Goal: Communication & Community: Answer question/provide support

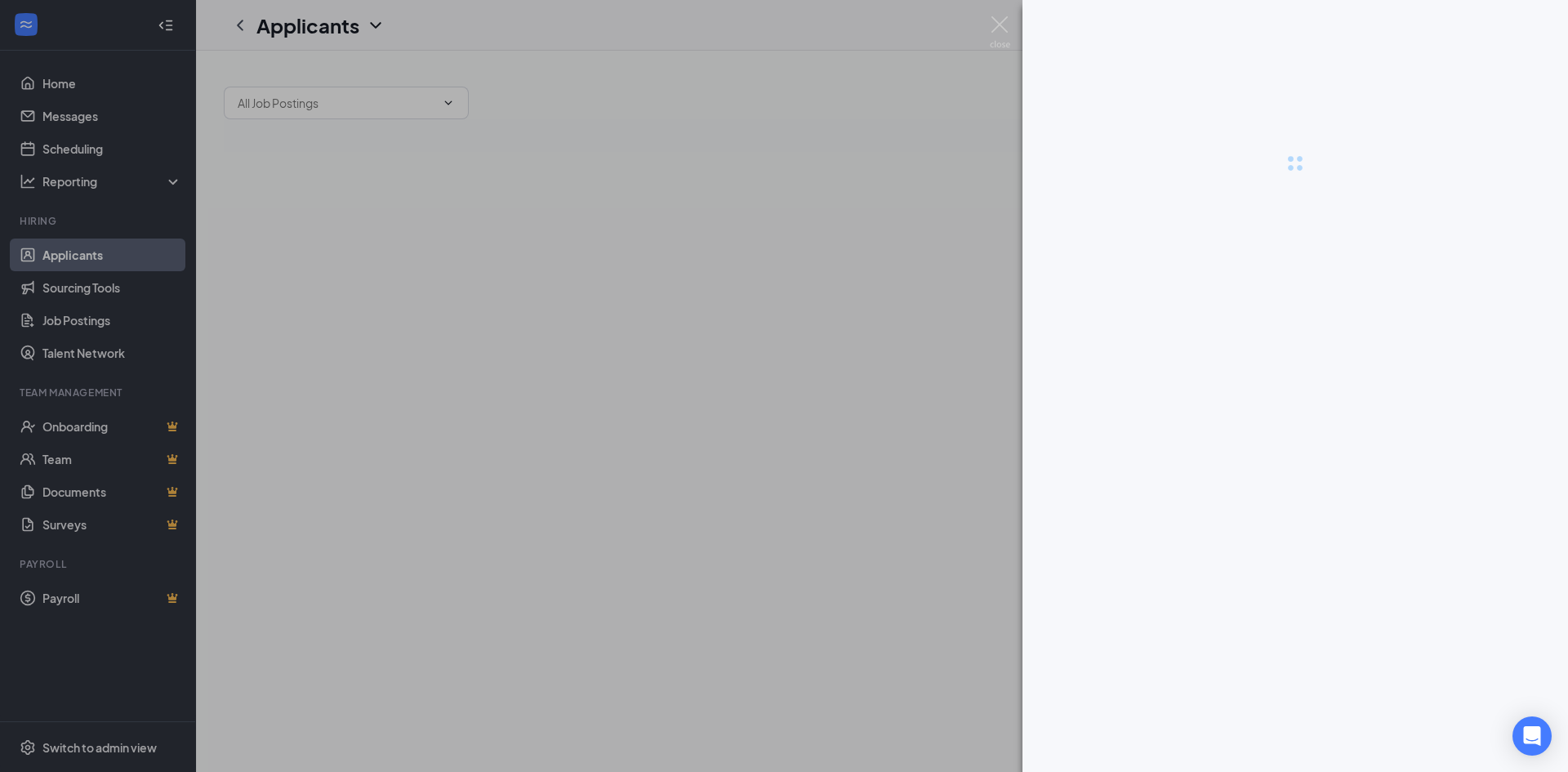
click at [1274, 759] on div at bounding box center [784, 386] width 1568 height 772
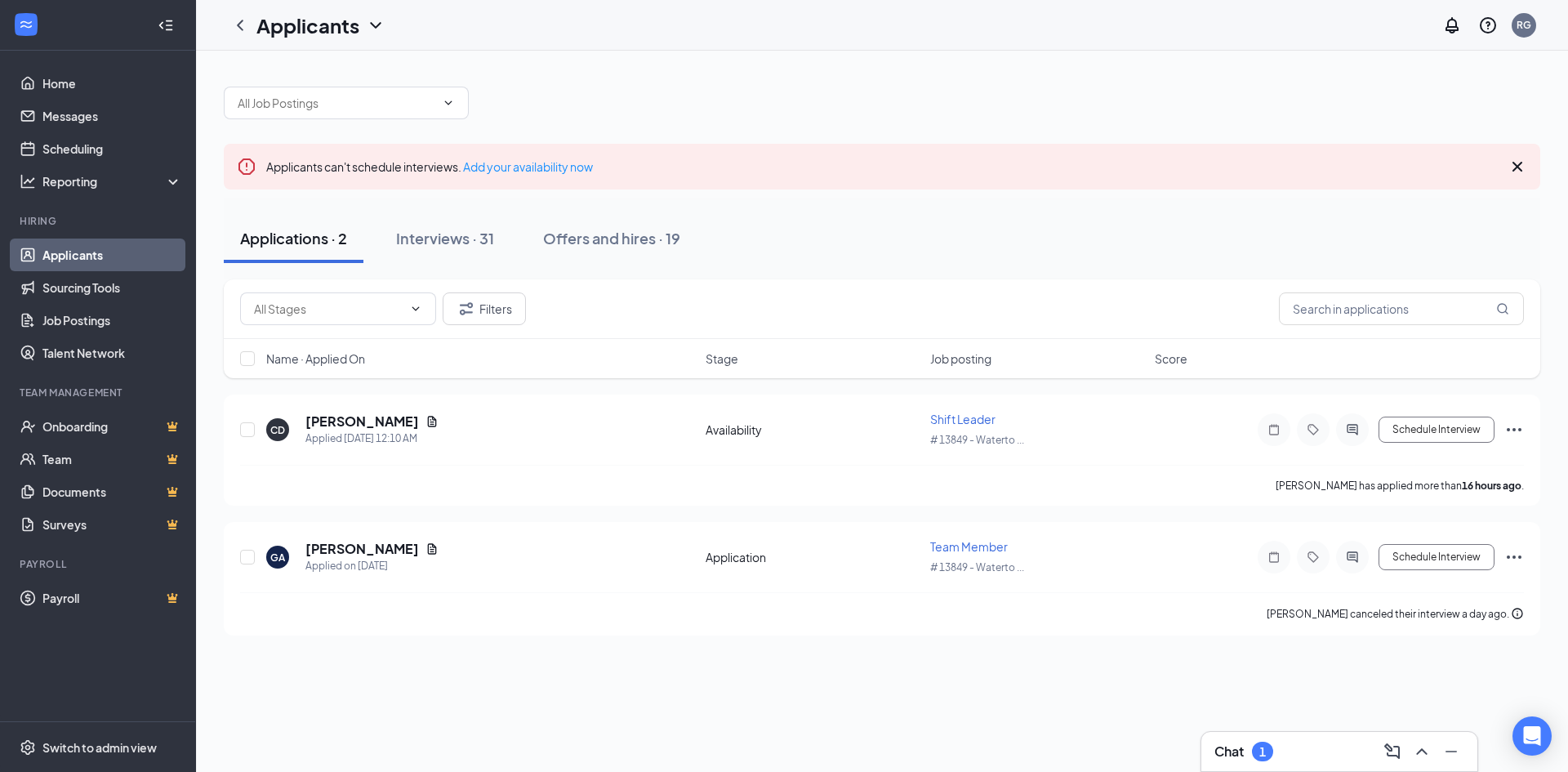
click at [1276, 751] on div "Chat 1" at bounding box center [1340, 751] width 250 height 27
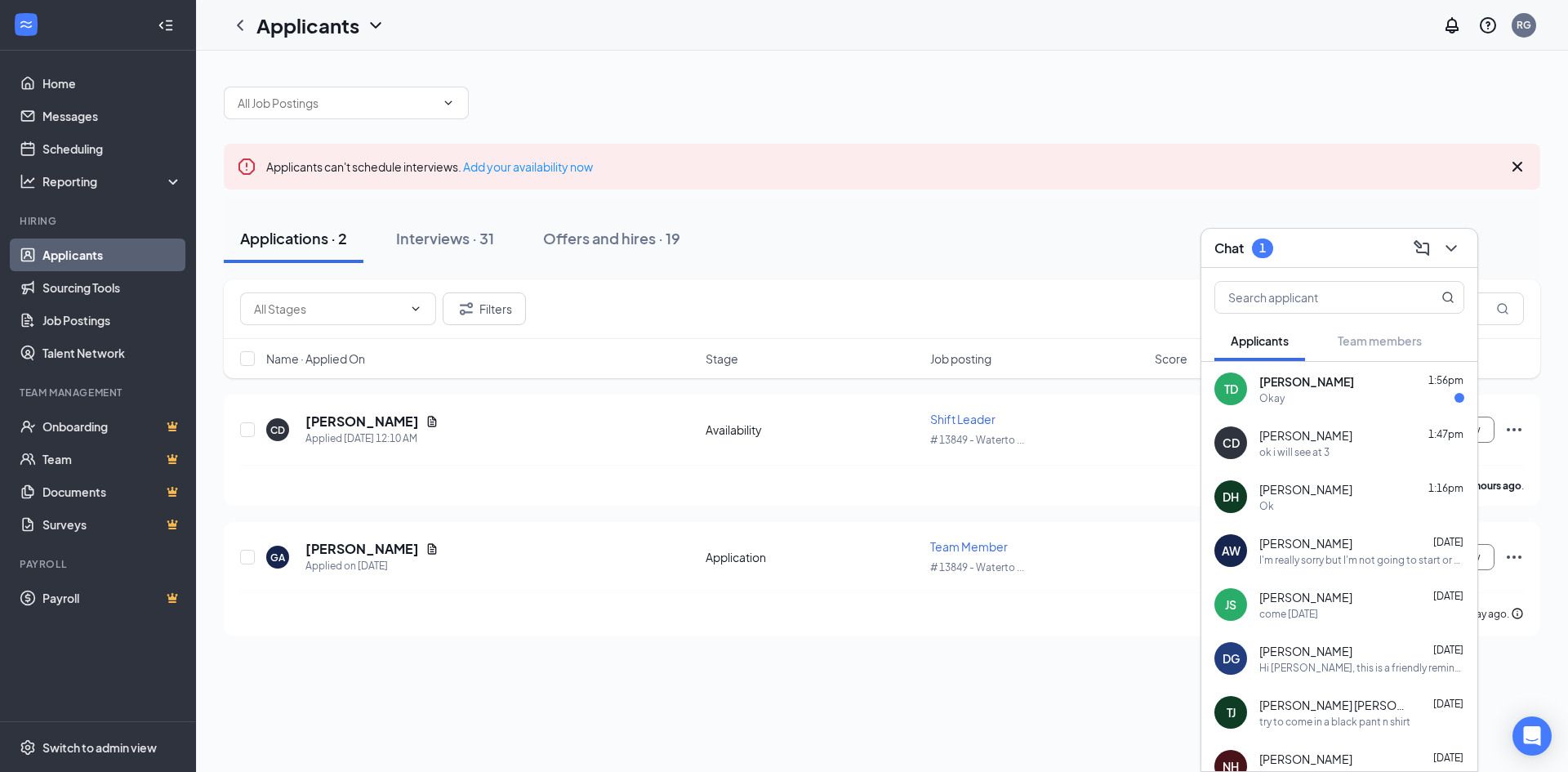
click at [1352, 397] on div "Okay" at bounding box center [1361, 398] width 205 height 14
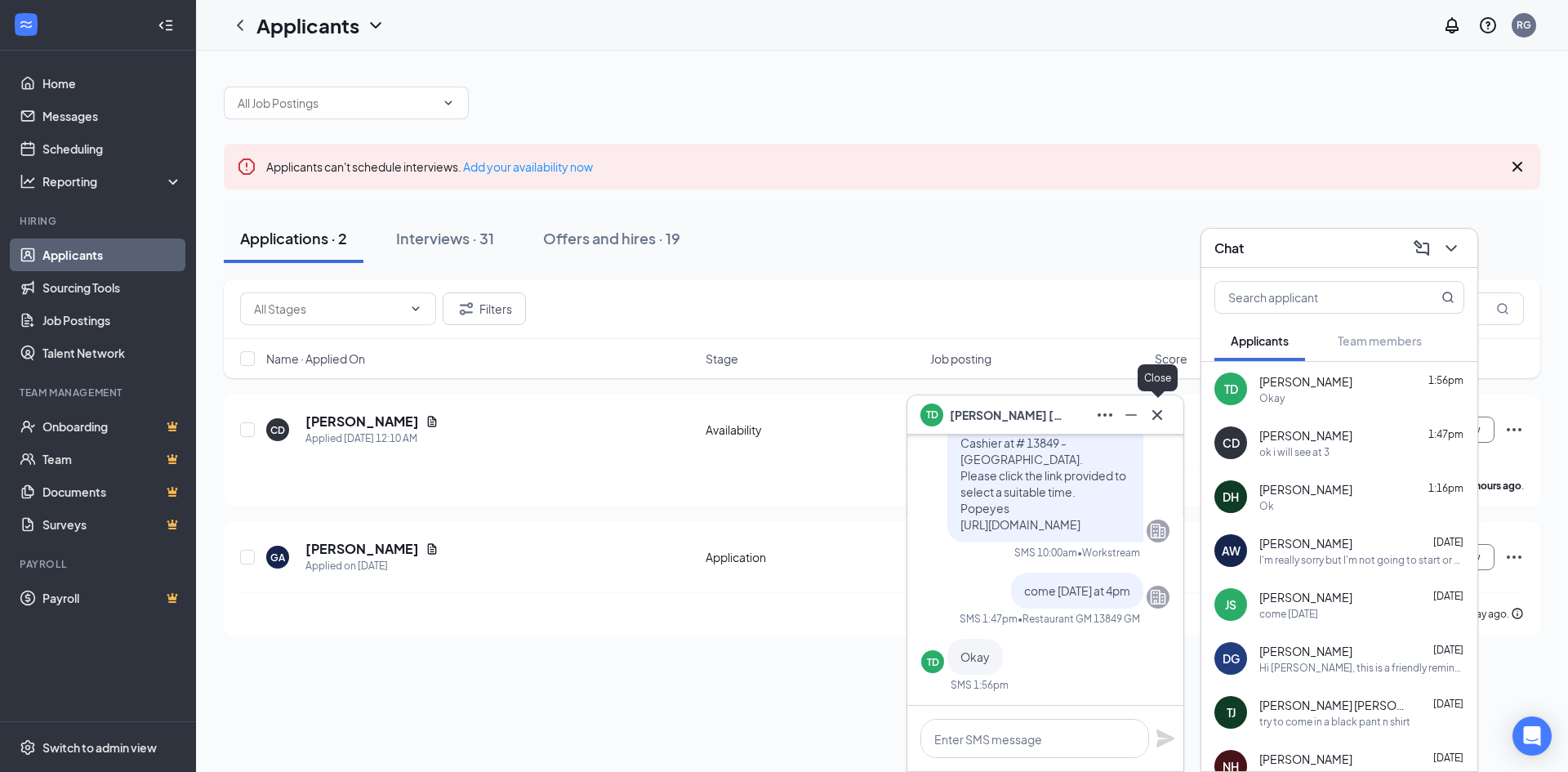
click at [1162, 422] on icon "Cross" at bounding box center [1157, 415] width 20 height 20
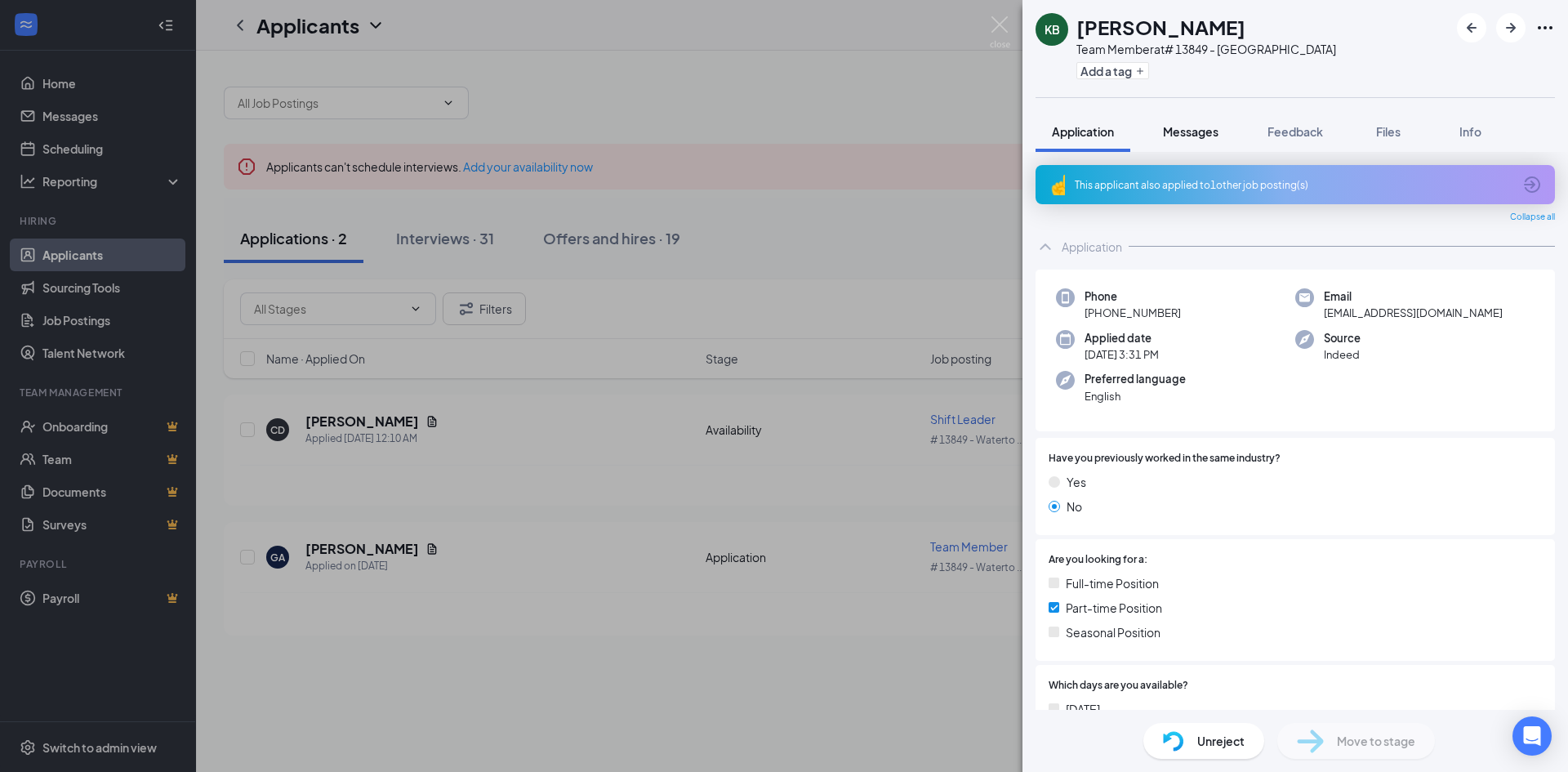
click at [1167, 130] on span "Messages" at bounding box center [1190, 132] width 56 height 15
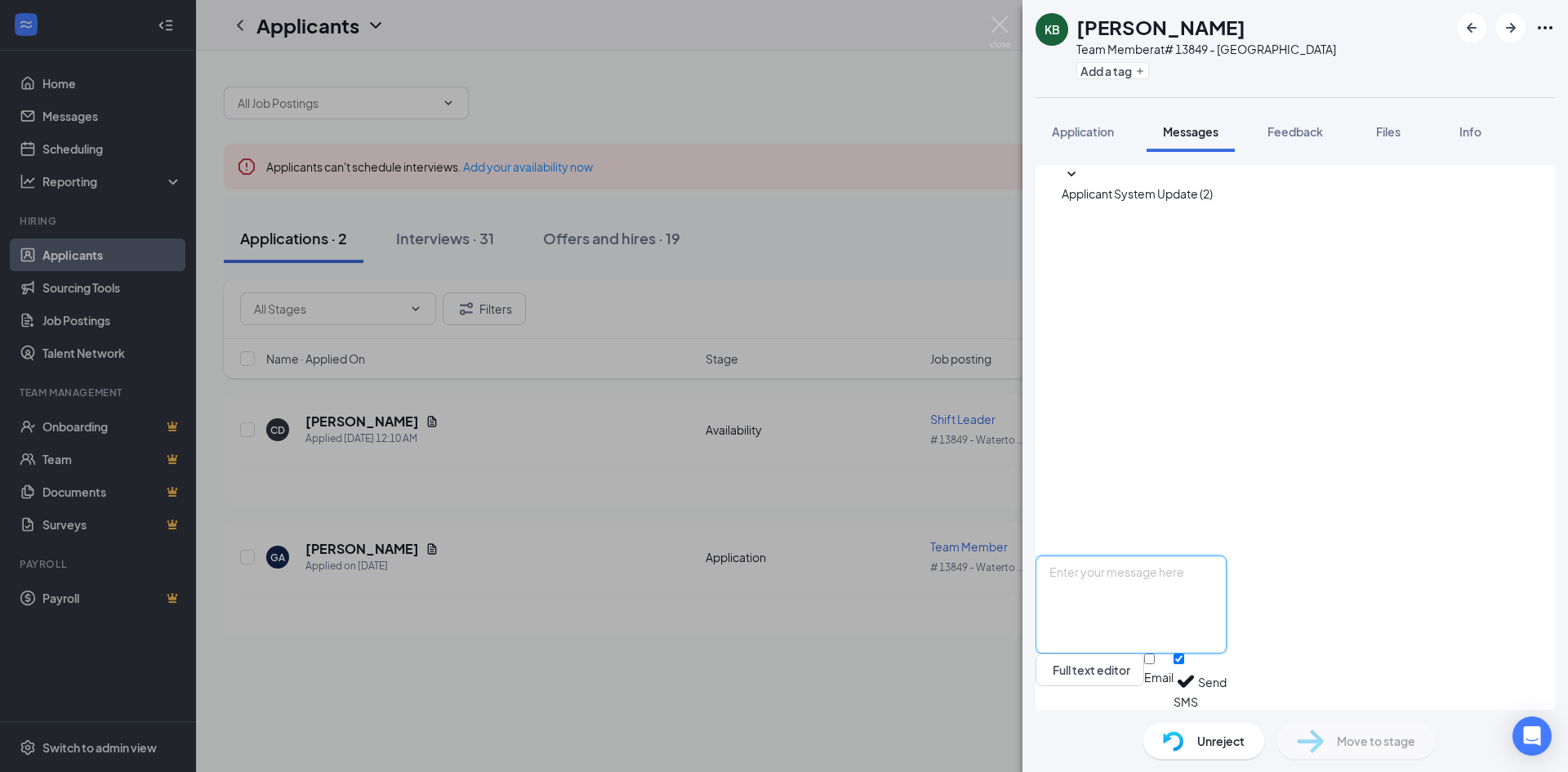
click at [1227, 604] on textarea at bounding box center [1131, 603] width 191 height 98
type textarea "c"
type textarea "can you come [DATE] at 7pm for a interview"
click at [1227, 691] on button "Send" at bounding box center [1212, 681] width 28 height 56
